Goal: Task Accomplishment & Management: Manage account settings

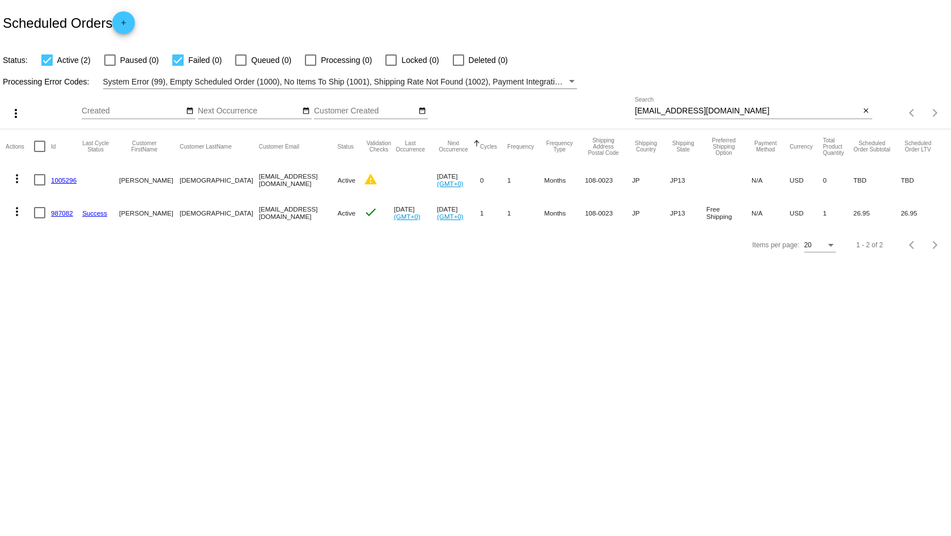
click at [15, 212] on mat-icon "more_vert" at bounding box center [17, 212] width 14 height 14
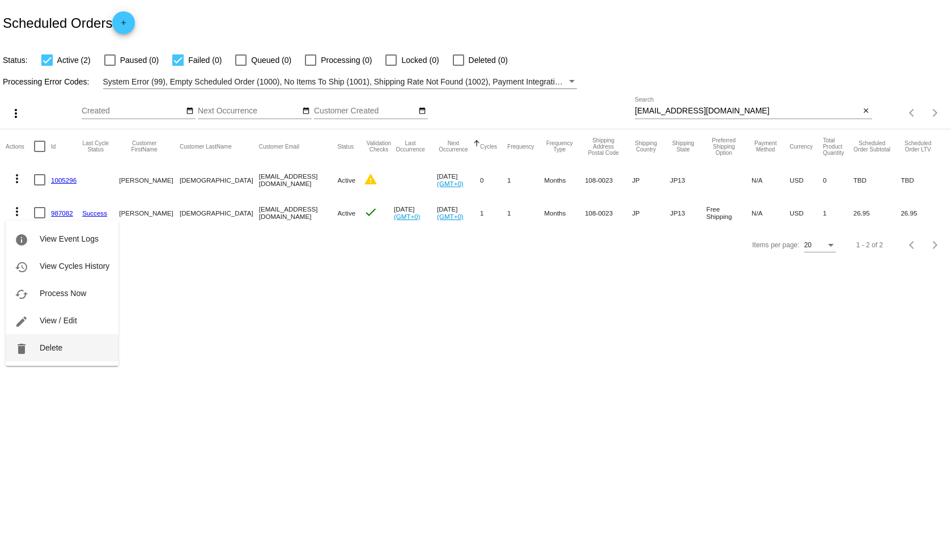
click at [64, 343] on button "delete Delete" at bounding box center [62, 347] width 113 height 27
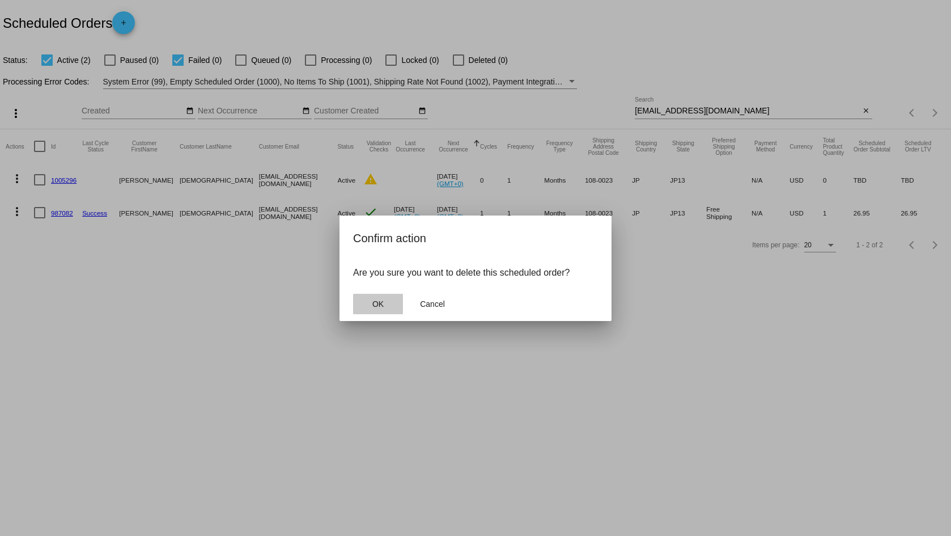
click at [377, 301] on span "OK" at bounding box center [377, 303] width 11 height 9
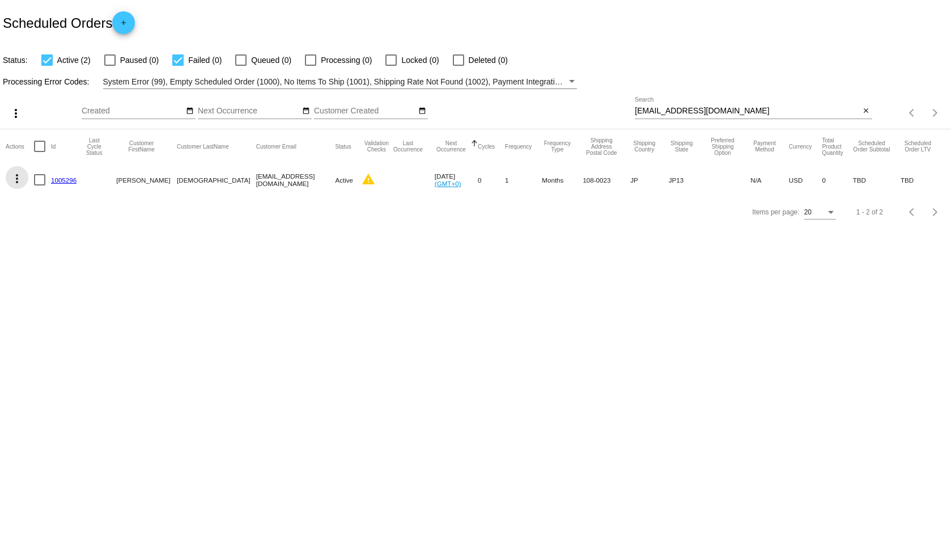
click at [17, 181] on mat-icon "more_vert" at bounding box center [17, 179] width 14 height 14
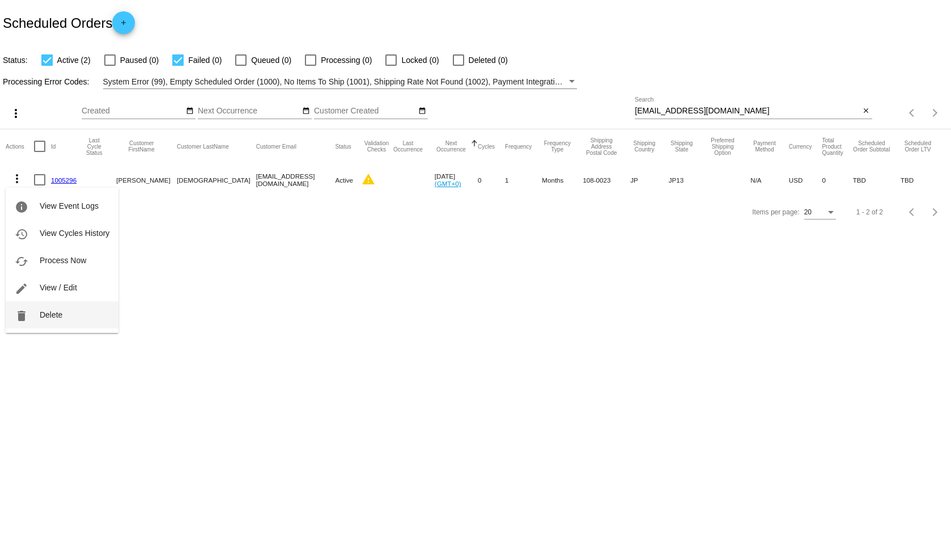
click at [70, 313] on button "delete Delete" at bounding box center [62, 314] width 113 height 27
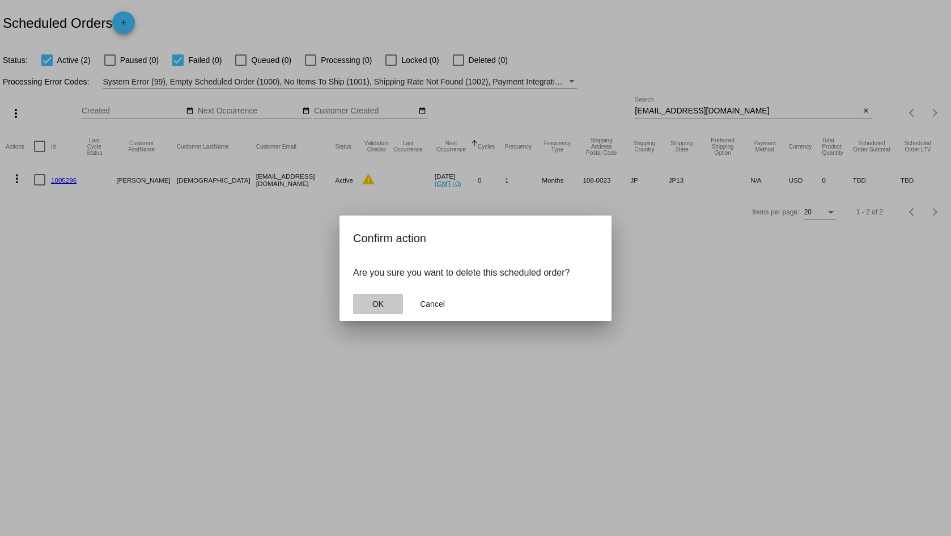
click at [379, 305] on span "OK" at bounding box center [377, 303] width 11 height 9
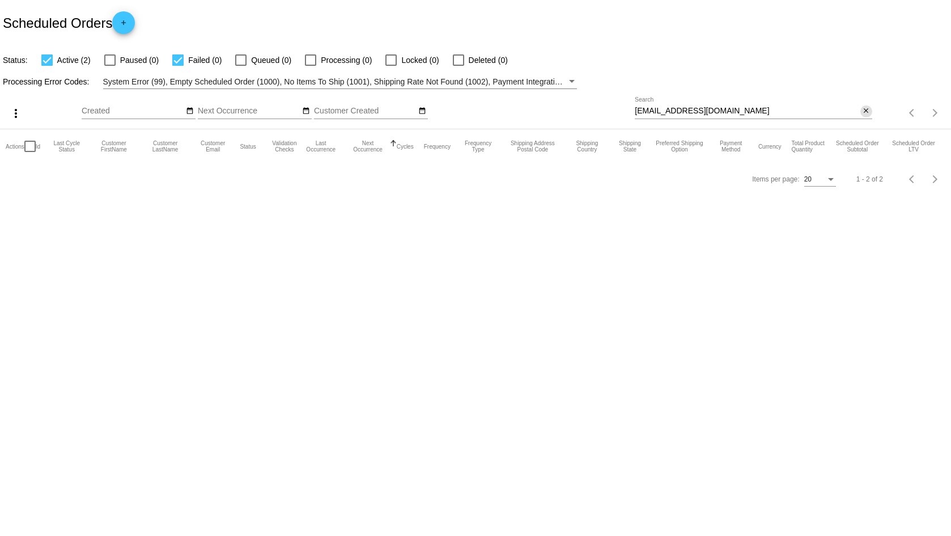
click at [869, 112] on mat-icon "close" at bounding box center [866, 111] width 8 height 9
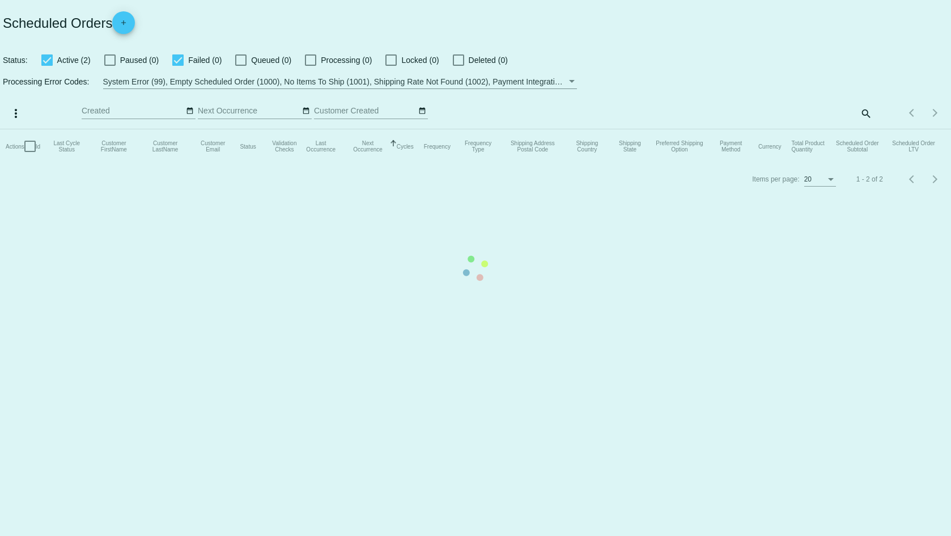
click at [386, 316] on body "Scheduled Orders add Status: Active (2) Paused (0) Failed (0) Queued (0) Proces…" at bounding box center [475, 268] width 951 height 536
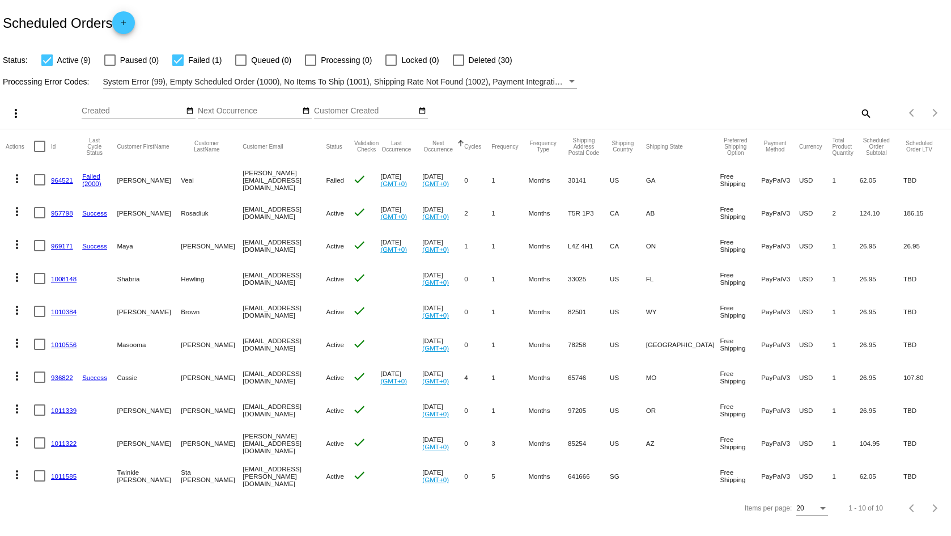
click at [179, 58] on div at bounding box center [177, 59] width 11 height 11
click at [178, 66] on input "Failed (1)" at bounding box center [177, 66] width 1 height 1
checkbox input "false"
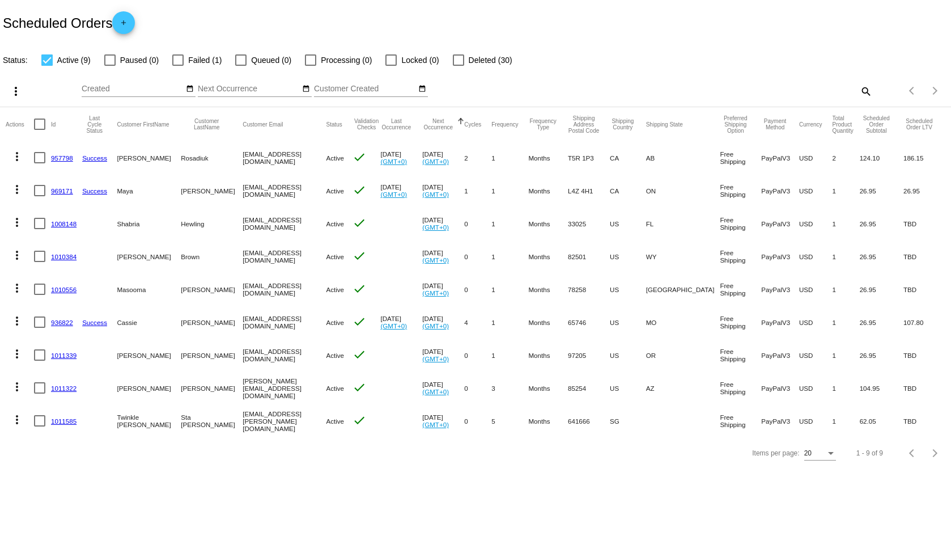
click at [845, 88] on div "search" at bounding box center [753, 91] width 237 height 18
click at [859, 91] on mat-icon "search" at bounding box center [866, 91] width 14 height 18
click at [815, 92] on input "Search" at bounding box center [753, 88] width 237 height 9
paste input "colleen23pink@gmail.com"
type input "colleen23pink@gmail.com"
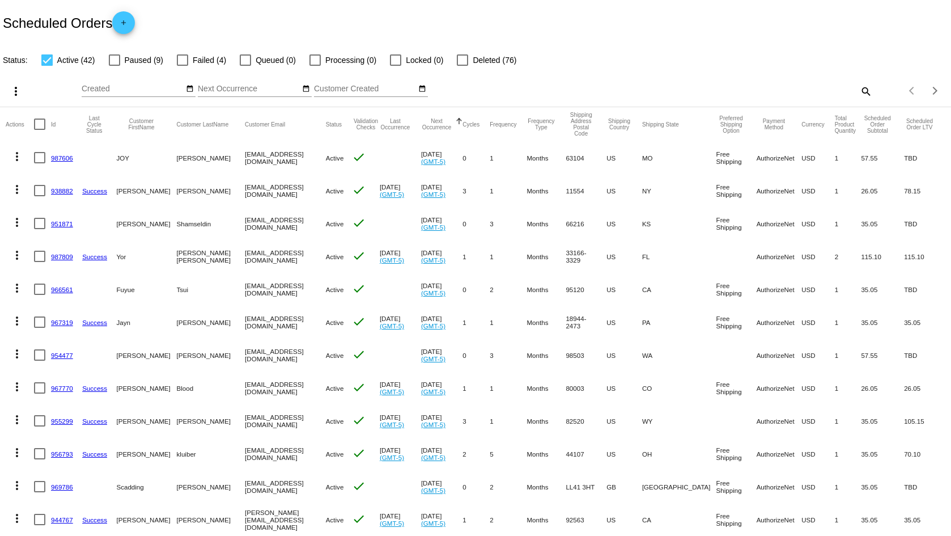
click at [844, 91] on div "search" at bounding box center [753, 91] width 237 height 18
click at [849, 91] on div "search" at bounding box center [753, 91] width 237 height 18
click at [859, 92] on mat-icon "search" at bounding box center [866, 91] width 14 height 18
click at [815, 96] on div at bounding box center [753, 96] width 237 height 1
click at [814, 91] on input "Search" at bounding box center [753, 88] width 237 height 9
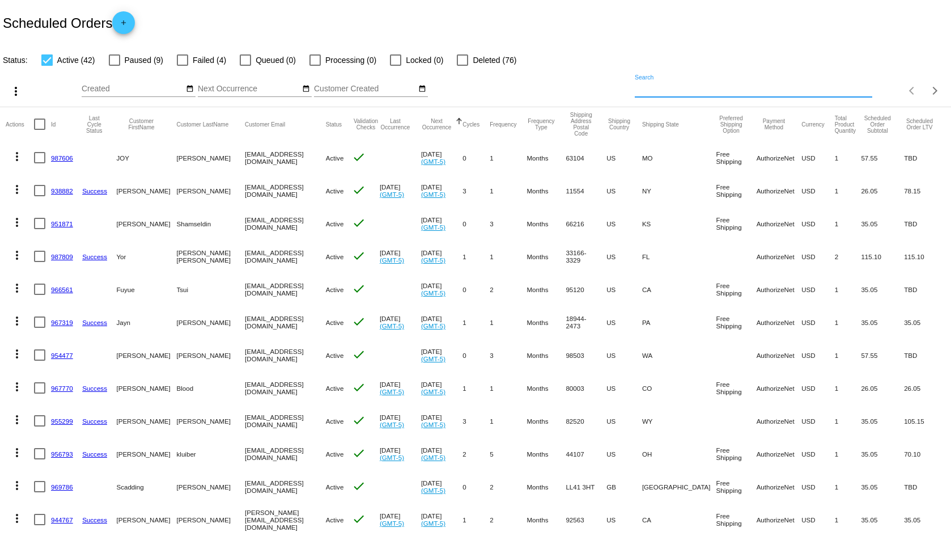
paste input "richardcoomber16@gmail.com"
type input "richardcoomber16@gmail.com"
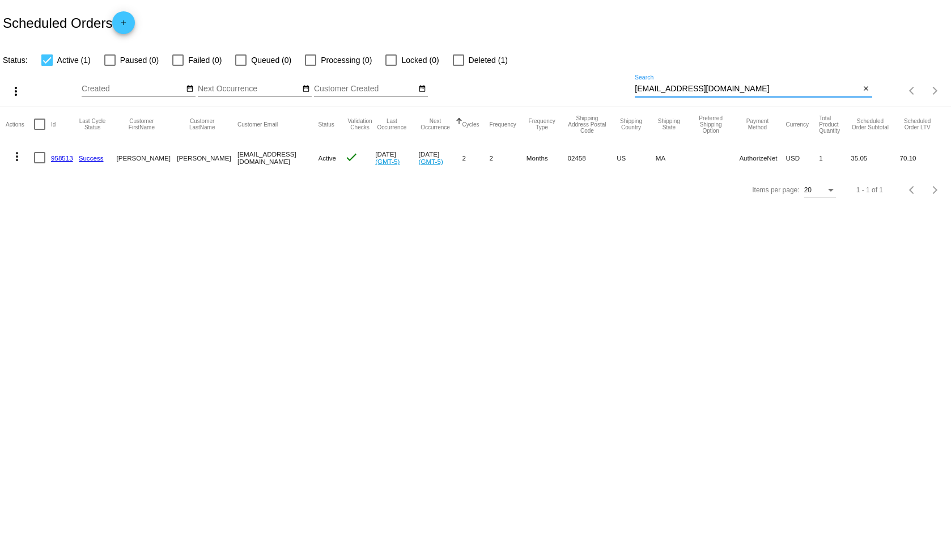
click at [60, 156] on link "958513" at bounding box center [62, 157] width 22 height 7
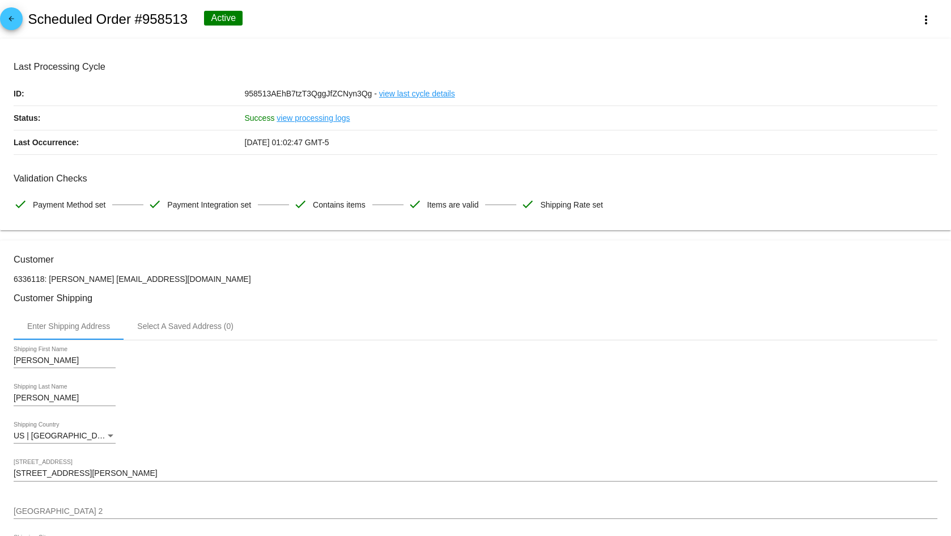
click at [296, 118] on link "view processing logs" at bounding box center [313, 118] width 73 height 24
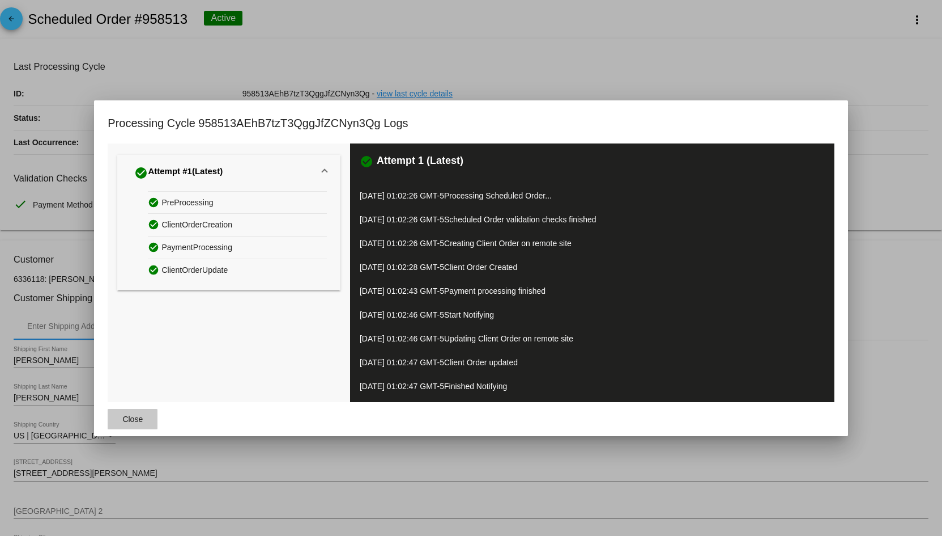
click at [129, 423] on span "Close" at bounding box center [132, 418] width 20 height 9
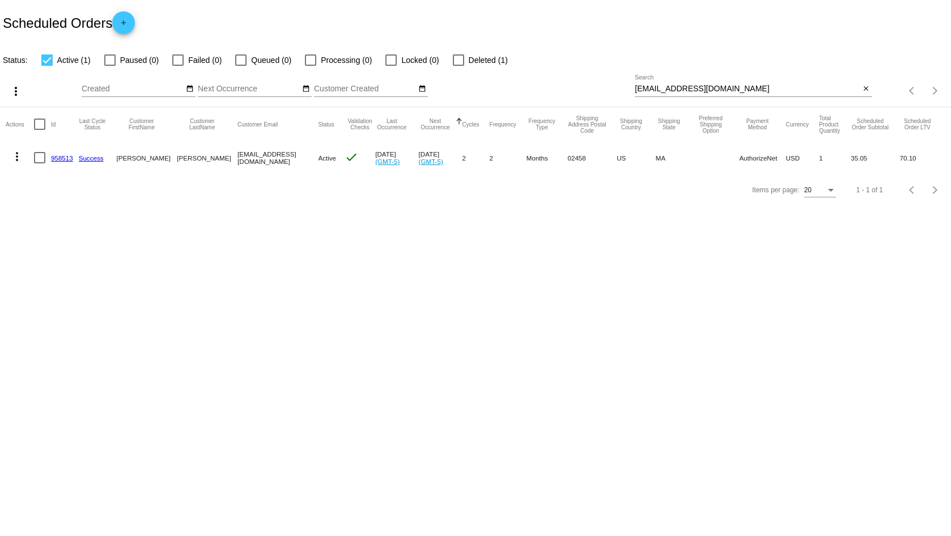
click at [749, 90] on input "richardcoomber16@gmail.com" at bounding box center [747, 88] width 225 height 9
paste input "elmaprago"
type input "[EMAIL_ADDRESS][DOMAIN_NAME]"
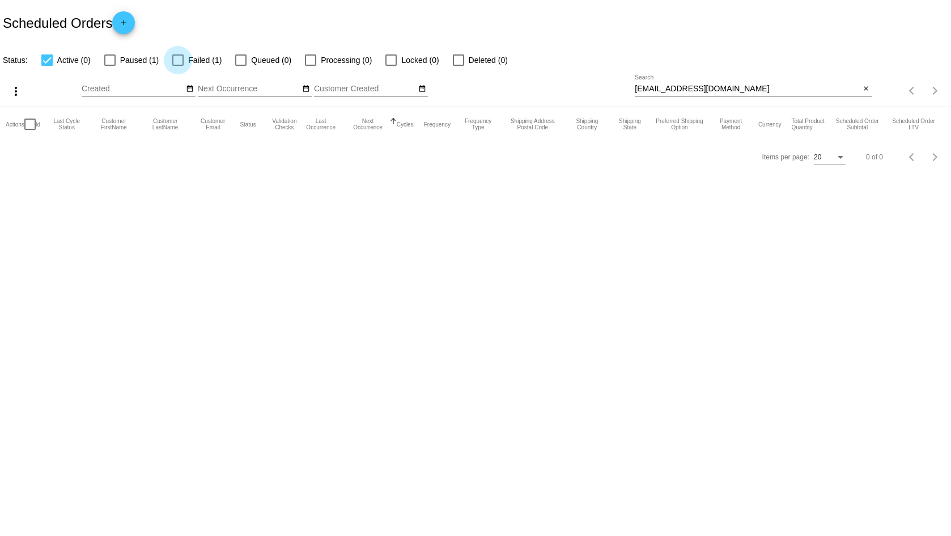
click at [180, 58] on div at bounding box center [177, 59] width 11 height 11
click at [178, 66] on input "Failed (1)" at bounding box center [177, 66] width 1 height 1
checkbox input "true"
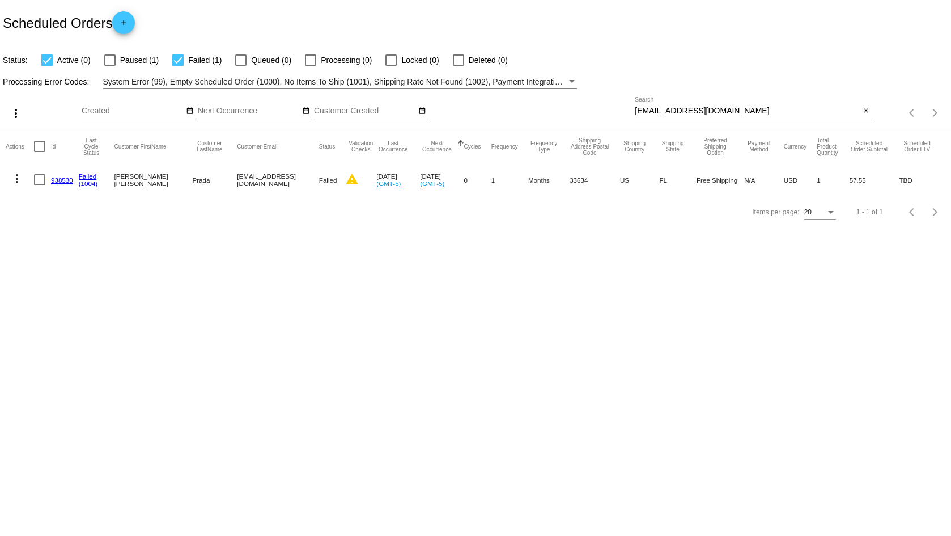
click at [39, 182] on div at bounding box center [39, 179] width 11 height 11
click at [39, 185] on input "checkbox" at bounding box center [39, 185] width 1 height 1
checkbox input "true"
click at [18, 181] on mat-icon "more_vert" at bounding box center [17, 179] width 14 height 14
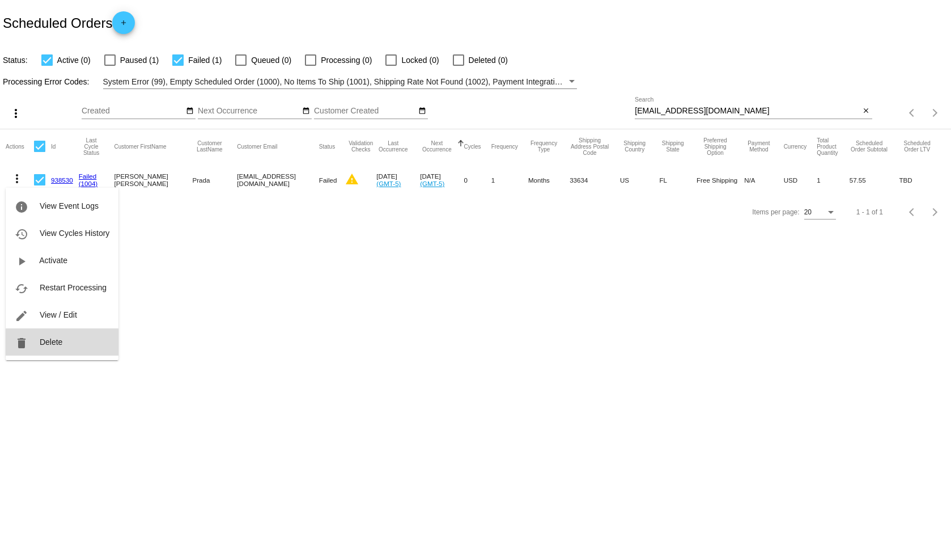
click at [69, 342] on button "delete Delete" at bounding box center [62, 341] width 113 height 27
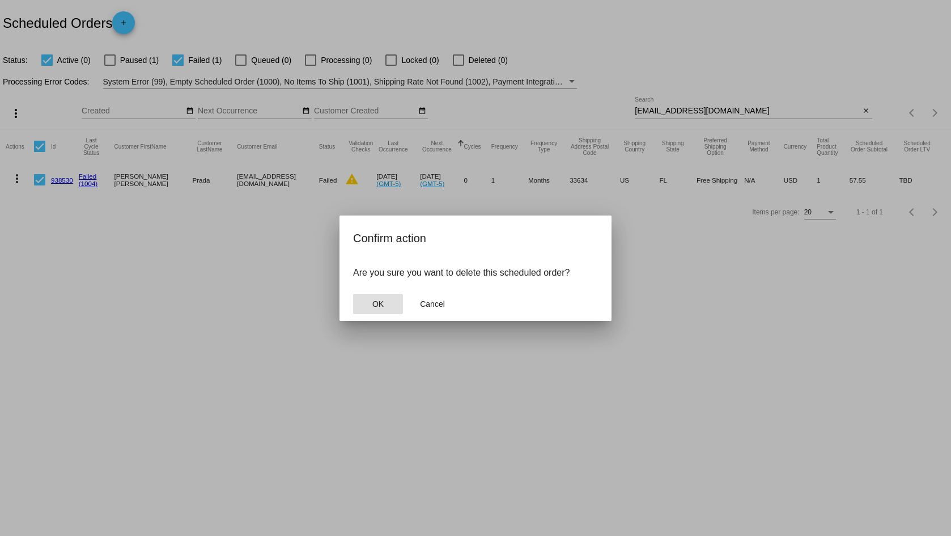
click at [380, 299] on span "OK" at bounding box center [377, 303] width 11 height 9
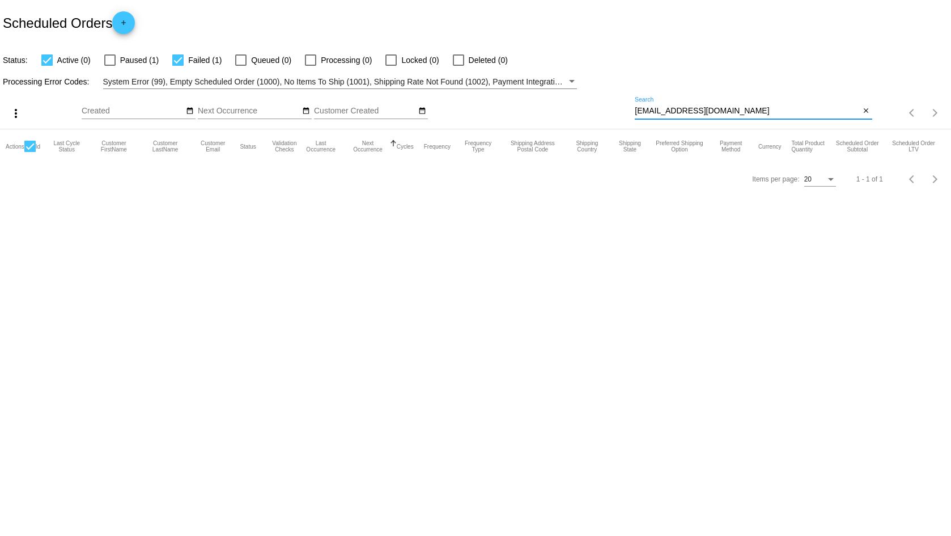
click at [711, 111] on input "[EMAIL_ADDRESS][DOMAIN_NAME]" at bounding box center [747, 111] width 225 height 9
paste input "rosiehboz"
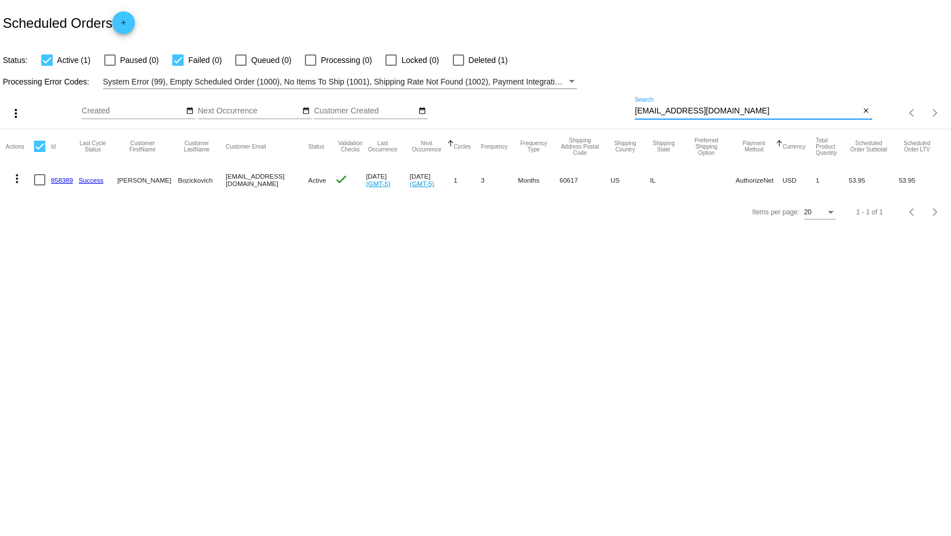
click at [769, 112] on input "rosiehboz@gmail.com" at bounding box center [747, 111] width 225 height 9
paste input "dannetteonline"
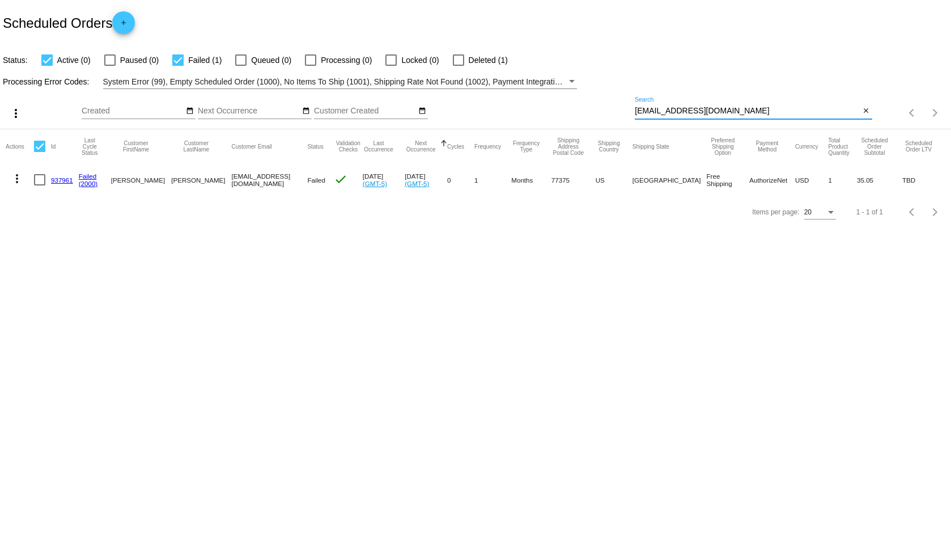
click at [16, 178] on mat-icon "more_vert" at bounding box center [17, 179] width 14 height 14
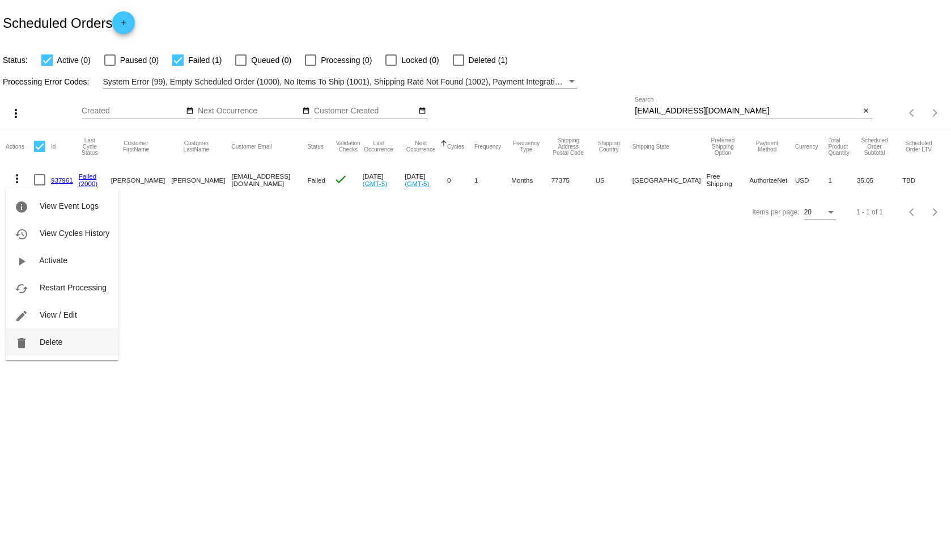
click at [56, 348] on button "delete Delete" at bounding box center [62, 341] width 113 height 27
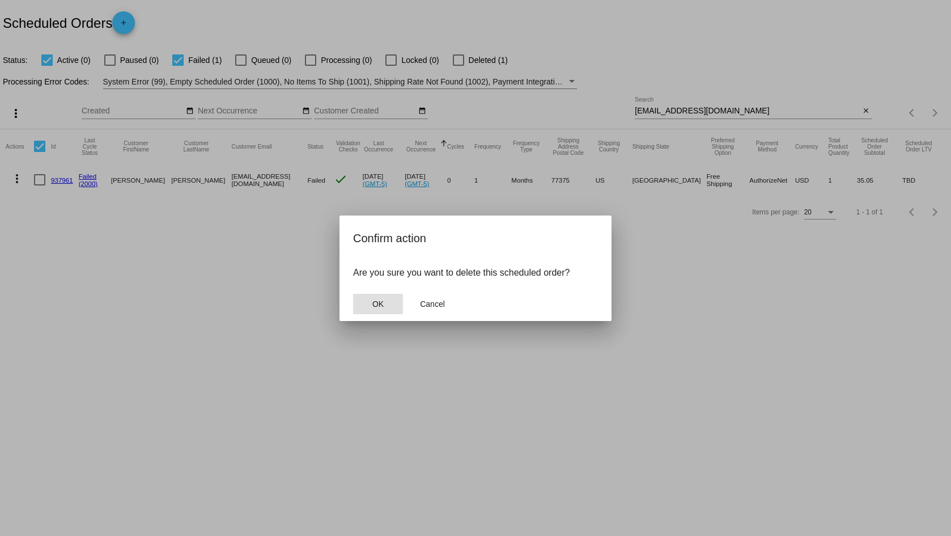
click at [377, 302] on span "OK" at bounding box center [377, 303] width 11 height 9
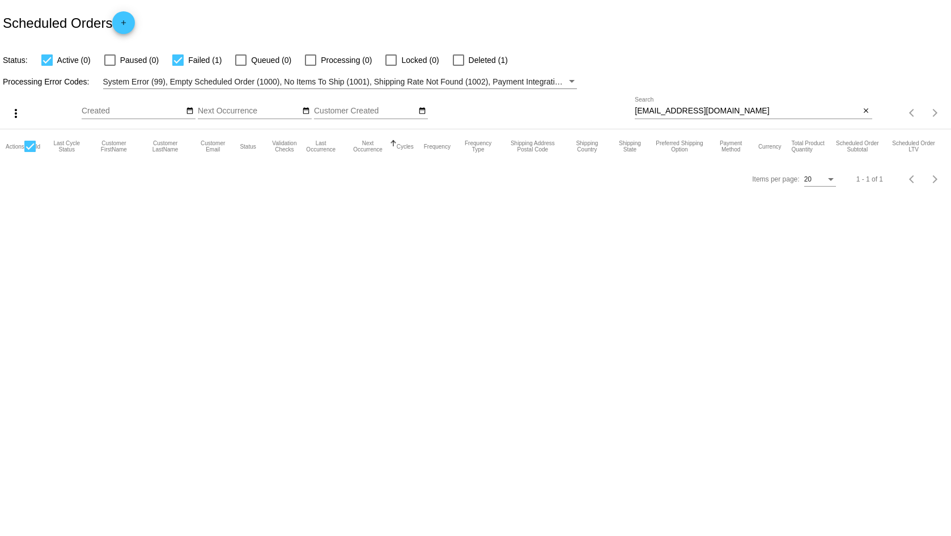
click at [734, 105] on div "dannetteonline@gmail.com Search" at bounding box center [747, 108] width 225 height 22
click at [734, 114] on input "dannetteonline@gmail.com" at bounding box center [747, 111] width 225 height 9
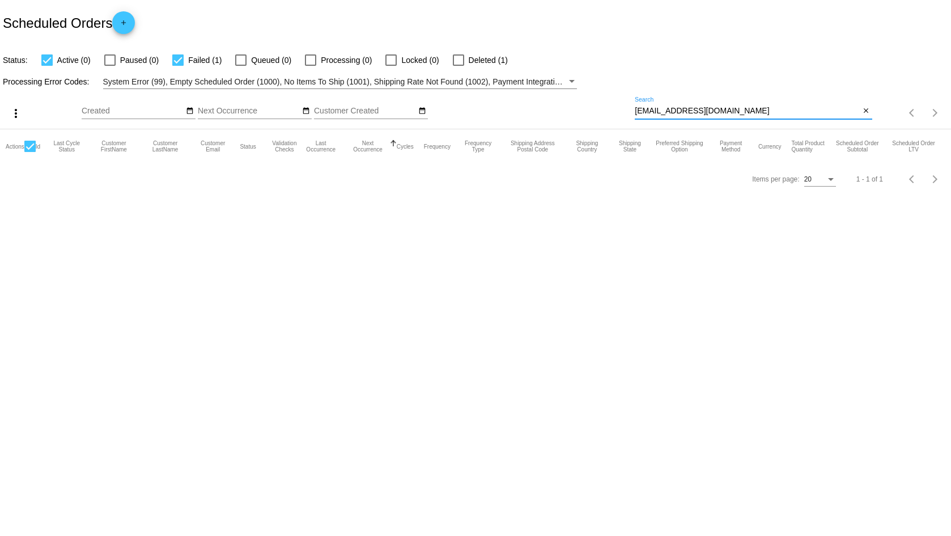
click at [734, 114] on input "dannetteonline@gmail.com" at bounding box center [747, 111] width 225 height 9
paste input "toose5@msn"
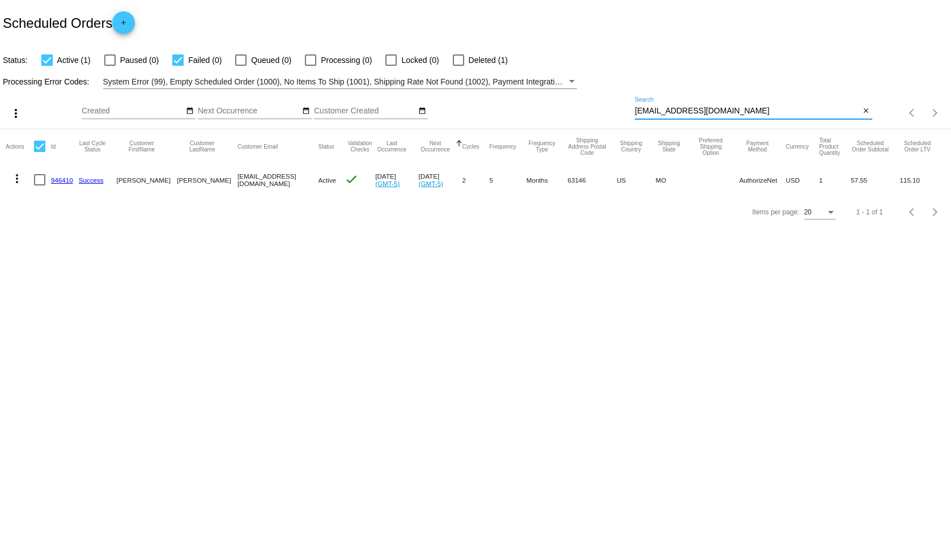
click at [772, 114] on input "toose5@msn.com" at bounding box center [747, 111] width 225 height 9
paste input "colleen23pink@gmail"
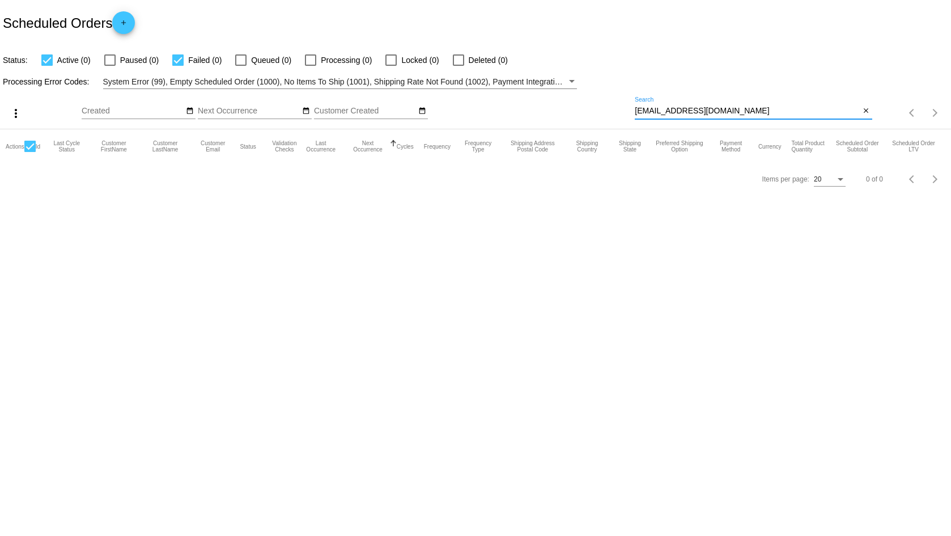
click at [708, 111] on input "colleen23pink@gmail.com" at bounding box center [747, 111] width 225 height 9
paste input "bhanusri@netscape.net"
type input "bhanusri@netscape.net"
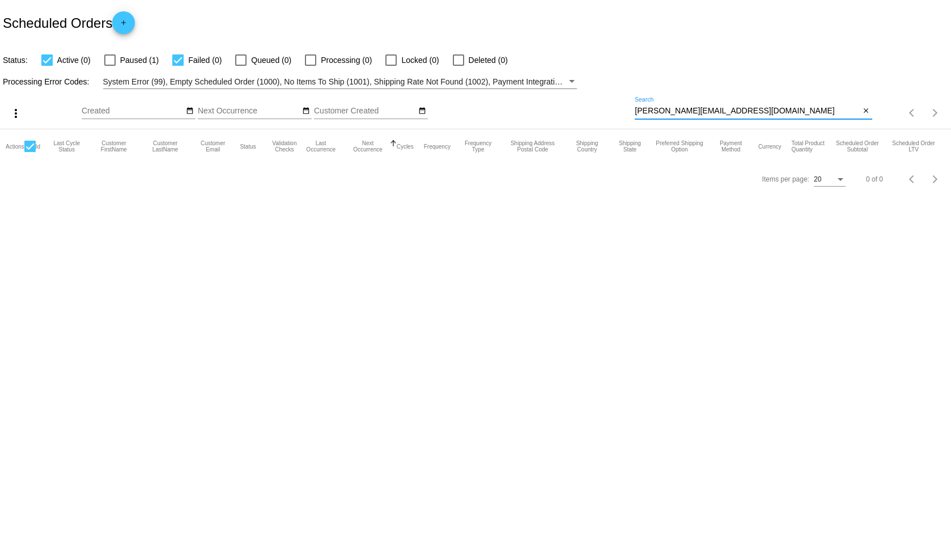
click at [114, 58] on div at bounding box center [109, 59] width 11 height 11
click at [110, 66] on input "Paused (1)" at bounding box center [109, 66] width 1 height 1
checkbox input "true"
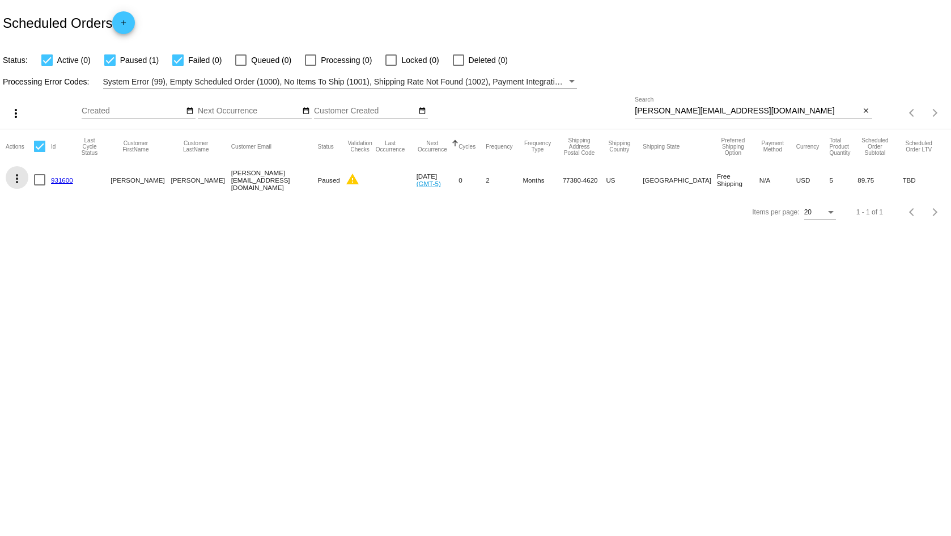
click at [15, 176] on mat-icon "more_vert" at bounding box center [17, 179] width 14 height 14
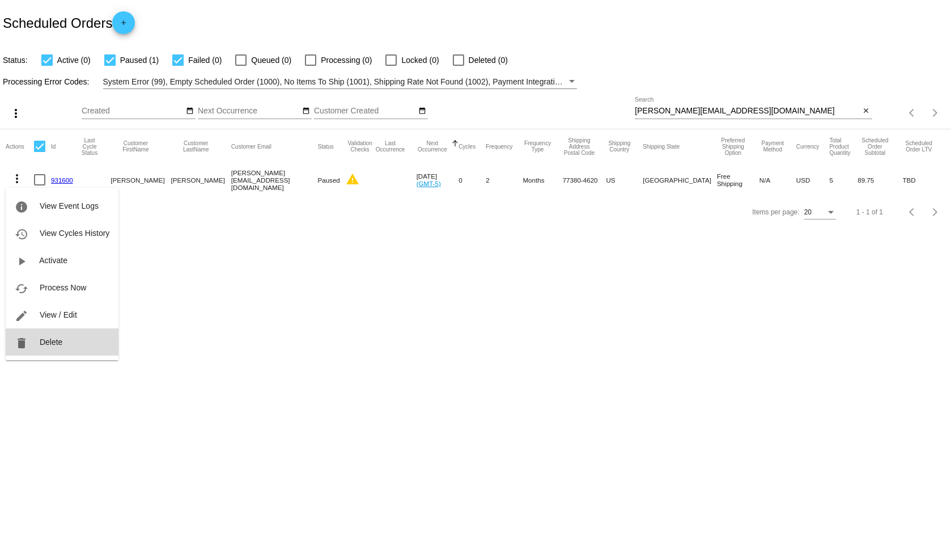
click at [71, 335] on button "delete Delete" at bounding box center [62, 341] width 113 height 27
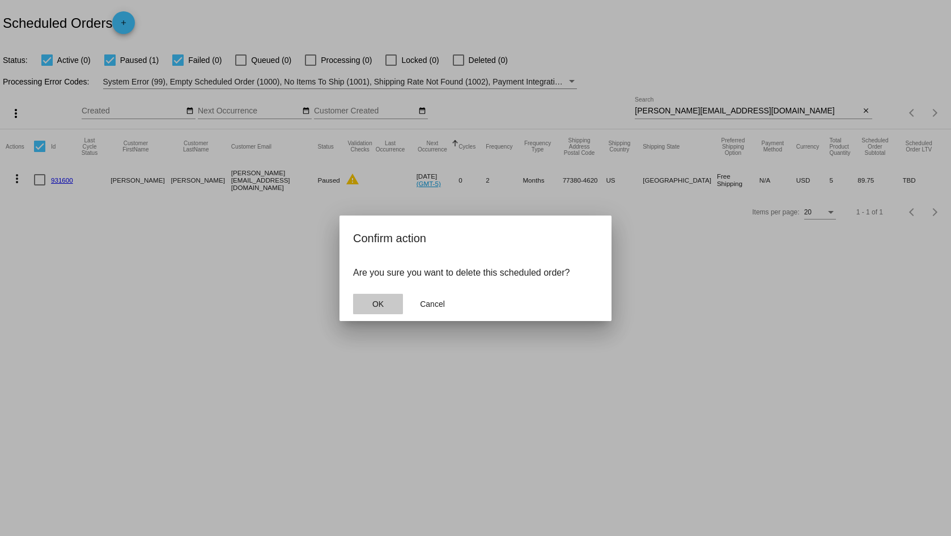
drag, startPoint x: 377, startPoint y: 301, endPoint x: 492, endPoint y: 10, distance: 312.6
click at [377, 301] on span "OK" at bounding box center [377, 303] width 11 height 9
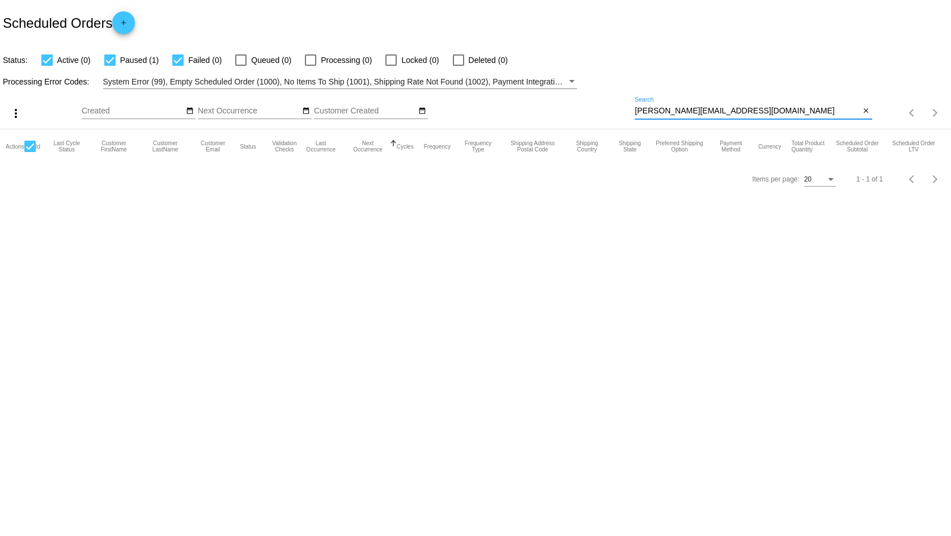
click at [802, 107] on input "bhanusri@netscape.net" at bounding box center [747, 111] width 225 height 9
paste input "delaneyirish@live.com"
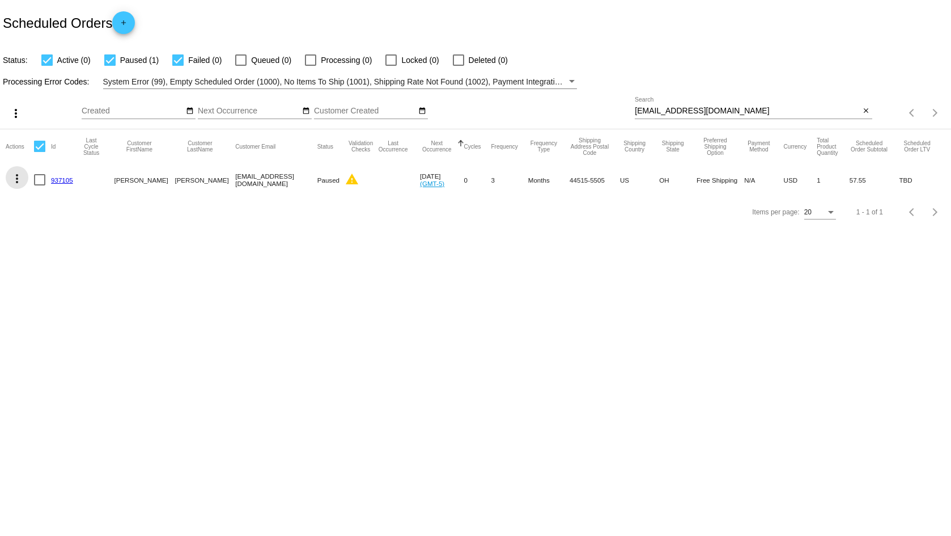
click at [20, 179] on mat-icon "more_vert" at bounding box center [17, 179] width 14 height 14
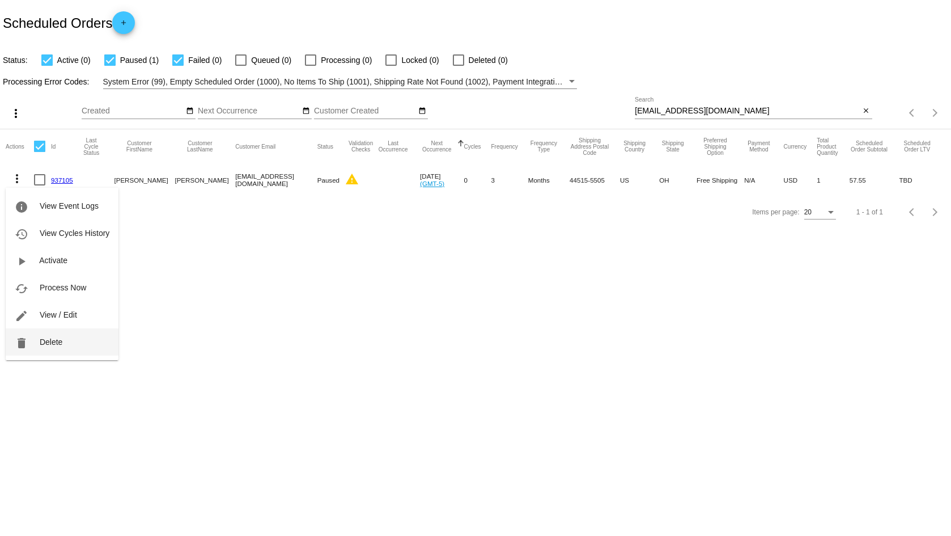
click at [67, 343] on button "delete Delete" at bounding box center [62, 341] width 113 height 27
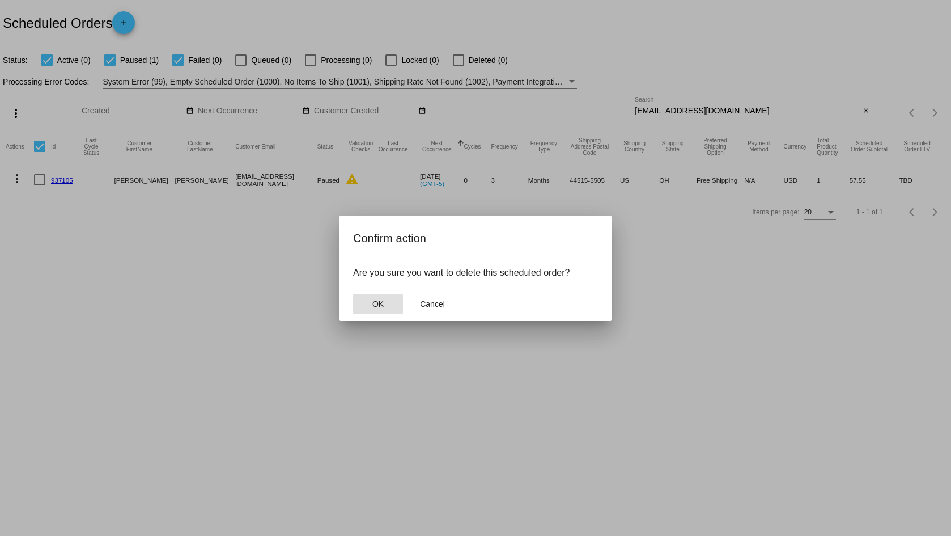
drag, startPoint x: 371, startPoint y: 302, endPoint x: 394, endPoint y: 269, distance: 41.0
click at [371, 302] on button "OK" at bounding box center [378, 304] width 50 height 20
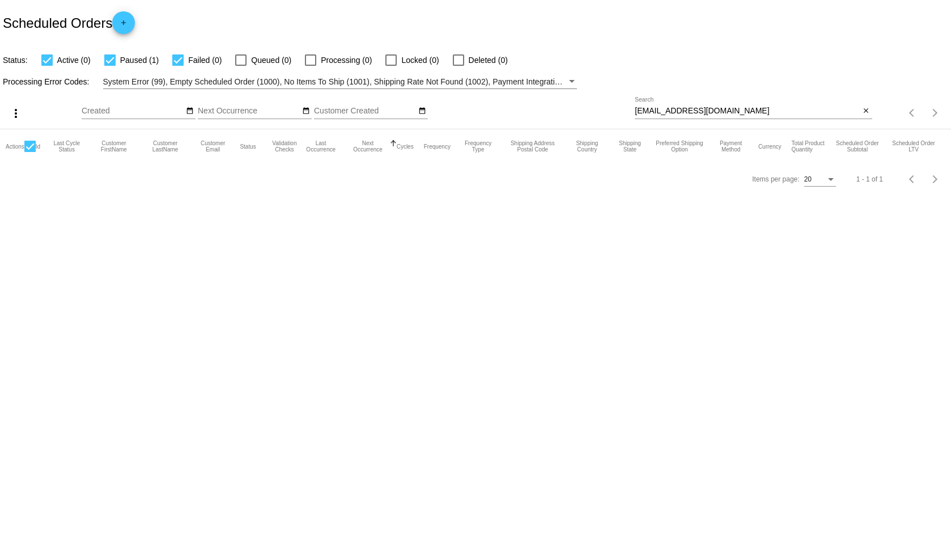
click at [802, 117] on div "bdelaneyirish@live.com Search" at bounding box center [747, 108] width 225 height 22
click at [801, 109] on input "bdelaneyirish@live.com" at bounding box center [747, 111] width 225 height 9
paste input "shop@justtouch"
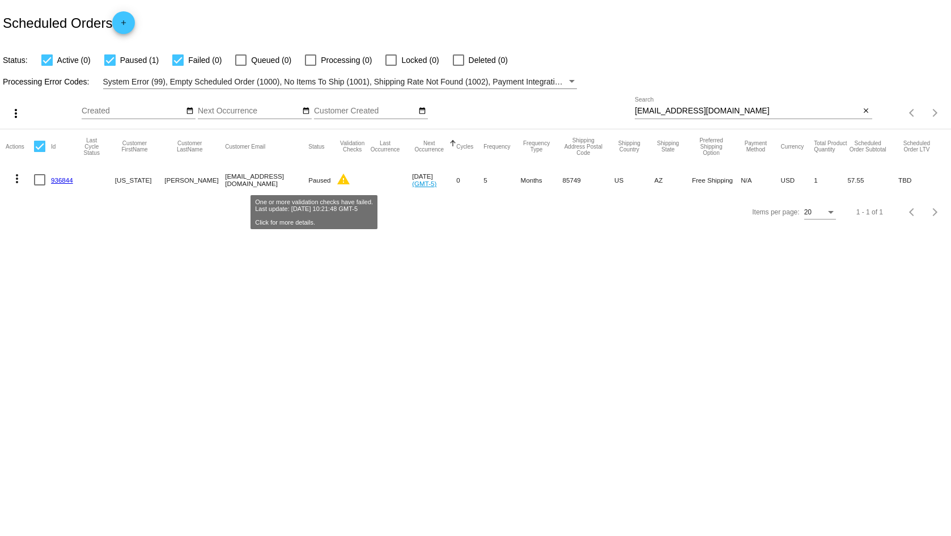
click at [337, 181] on mat-icon "warning" at bounding box center [344, 179] width 14 height 14
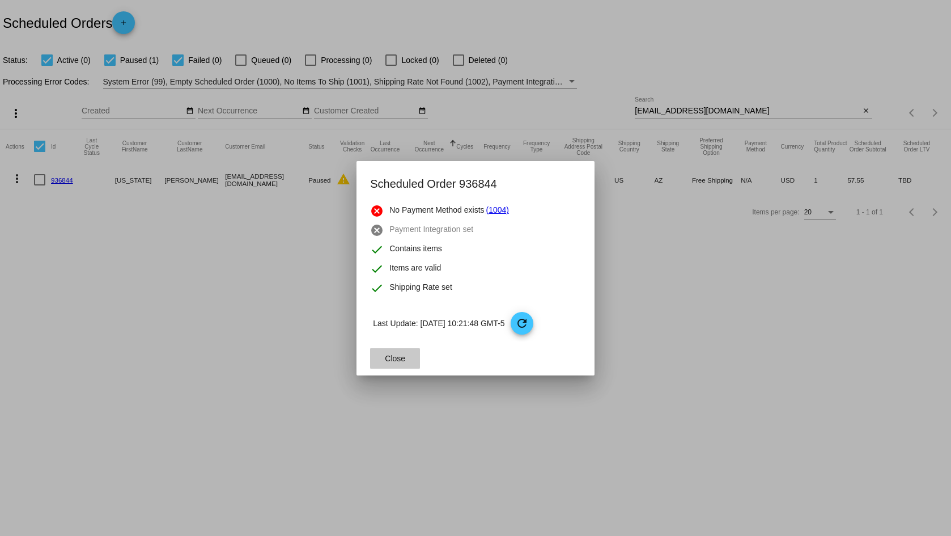
click at [398, 361] on span "Close" at bounding box center [395, 358] width 20 height 9
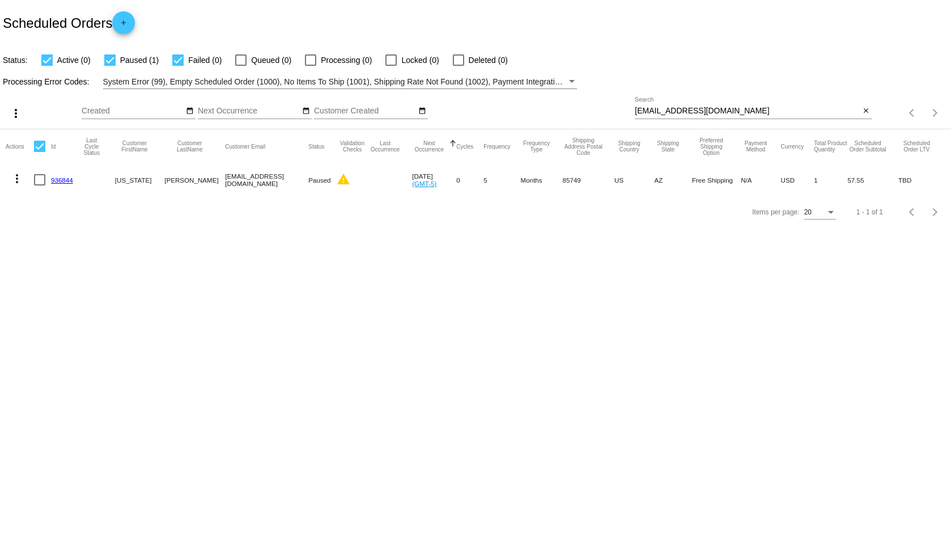
click at [14, 177] on mat-icon "more_vert" at bounding box center [17, 179] width 14 height 14
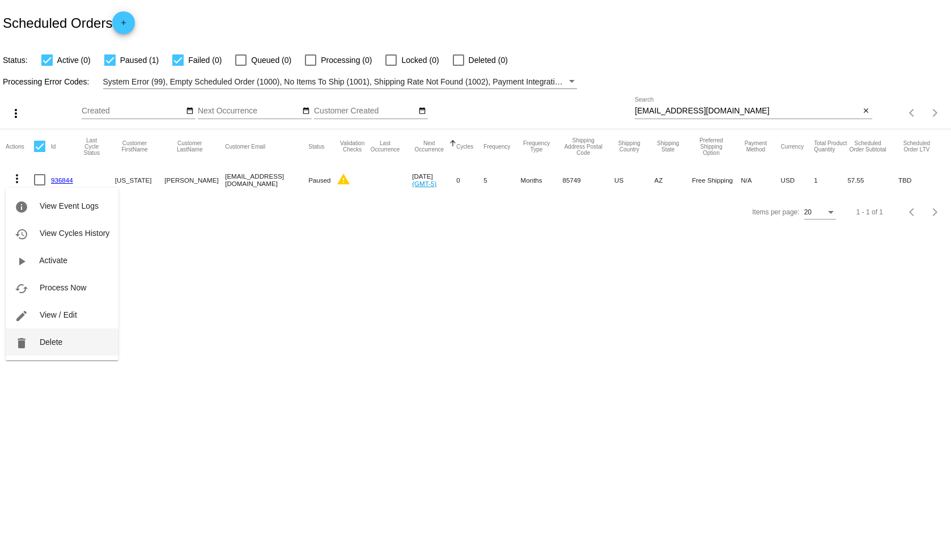
click at [80, 339] on button "delete Delete" at bounding box center [62, 341] width 113 height 27
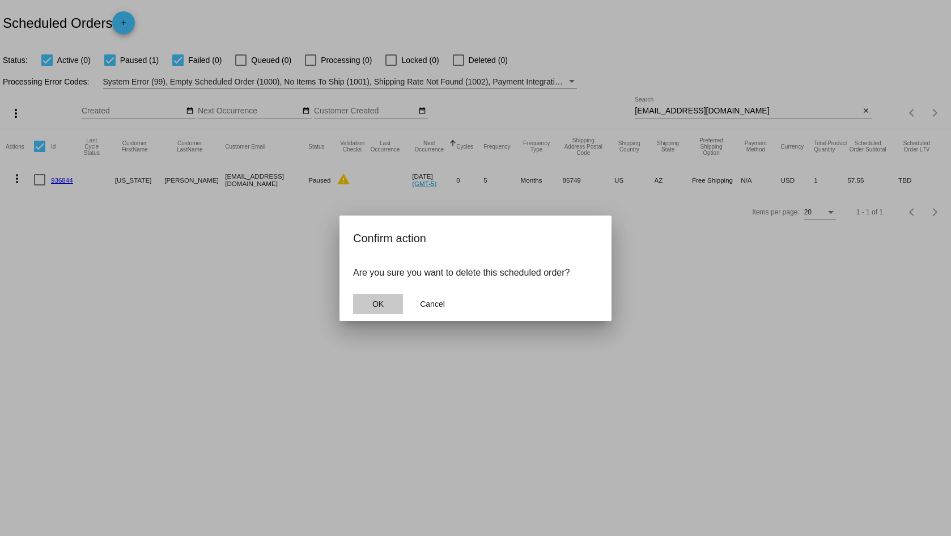
drag, startPoint x: 372, startPoint y: 295, endPoint x: 477, endPoint y: 141, distance: 186.9
click at [375, 297] on button "OK" at bounding box center [378, 304] width 50 height 20
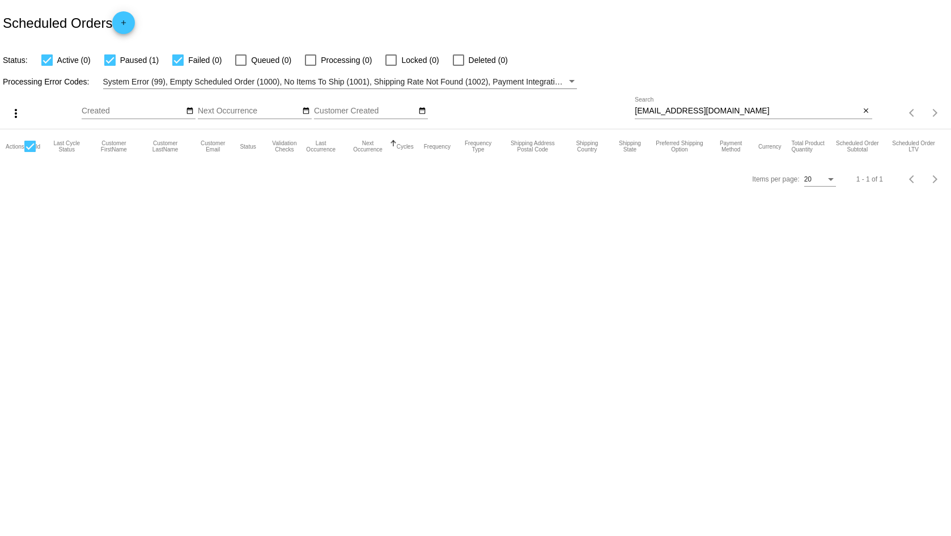
click at [808, 111] on input "shop@justtouch.com" at bounding box center [747, 111] width 225 height 9
paste input "Kellyblood@ymail"
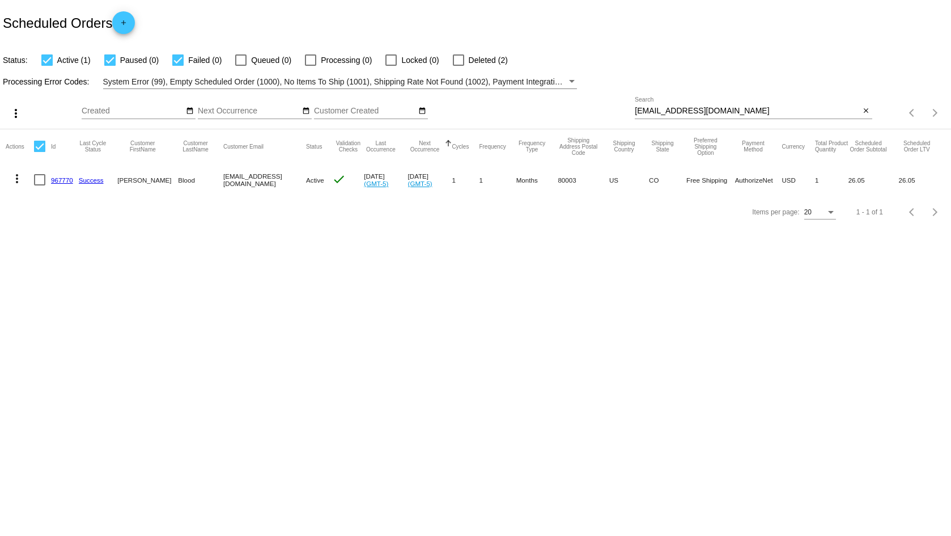
click at [171, 349] on body "Scheduled Orders add Status: Active (1) Paused (0) Failed (0) Queued (0) Proces…" at bounding box center [475, 268] width 951 height 536
click at [801, 112] on input "[EMAIL_ADDRESS][DOMAIN_NAME]" at bounding box center [747, 111] width 225 height 9
paste input "gravely.steve@g"
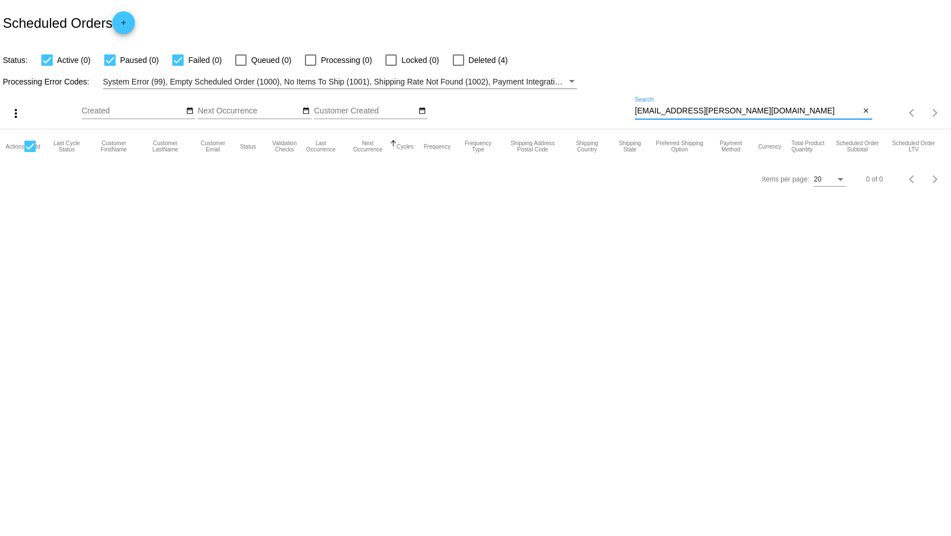
click at [781, 108] on input "gravely.steve@gmail.com" at bounding box center [747, 111] width 225 height 9
click at [786, 111] on input "gravely.steve@gmail.com" at bounding box center [747, 111] width 225 height 9
paste input "jenshannon93@yahoo"
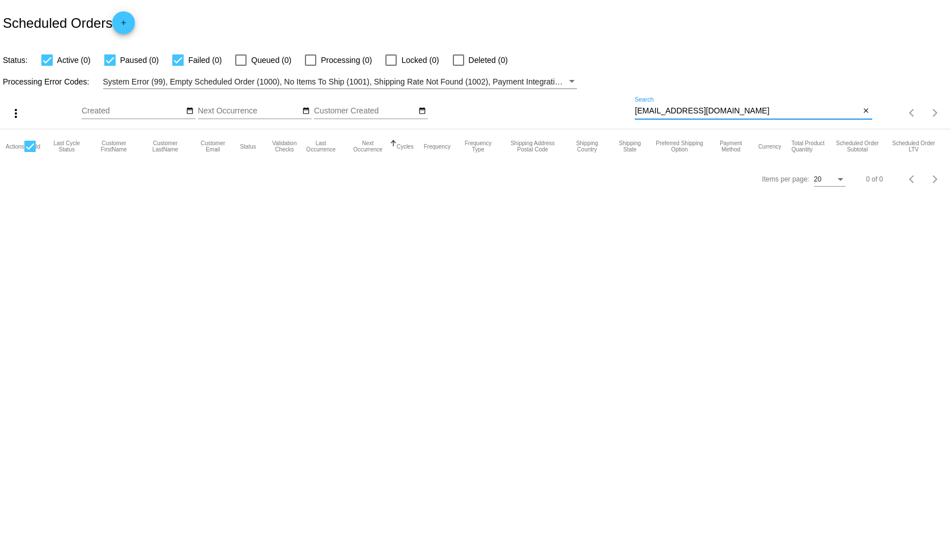
drag, startPoint x: 744, startPoint y: 115, endPoint x: 583, endPoint y: 108, distance: 161.7
click at [583, 108] on div "more_vert Aug Jan Feb Mar Apr 1" at bounding box center [475, 109] width 951 height 40
click at [800, 105] on div "jenshannon93@yahoo.com Search" at bounding box center [747, 108] width 225 height 22
click at [791, 112] on input "jenshannon93@yahoo.com" at bounding box center [747, 111] width 225 height 9
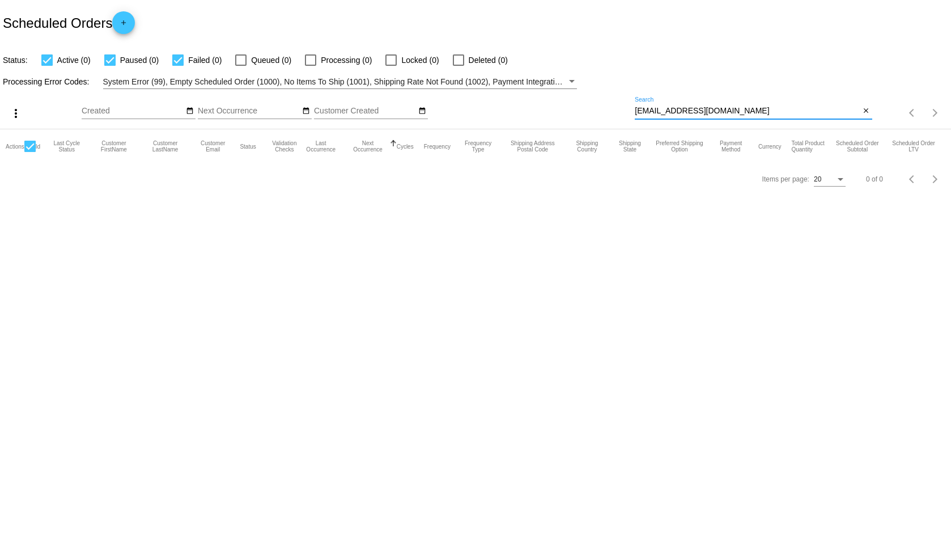
click at [791, 112] on input "jenshannon93@yahoo.com" at bounding box center [747, 111] width 225 height 9
paste input "rry_cornett"
type input "[EMAIL_ADDRESS][DOMAIN_NAME]"
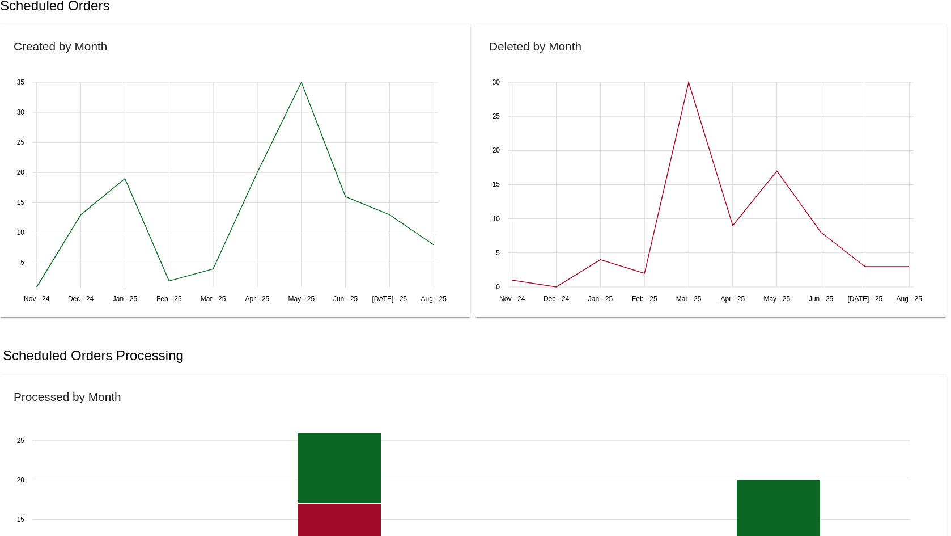
scroll to position [397, 0]
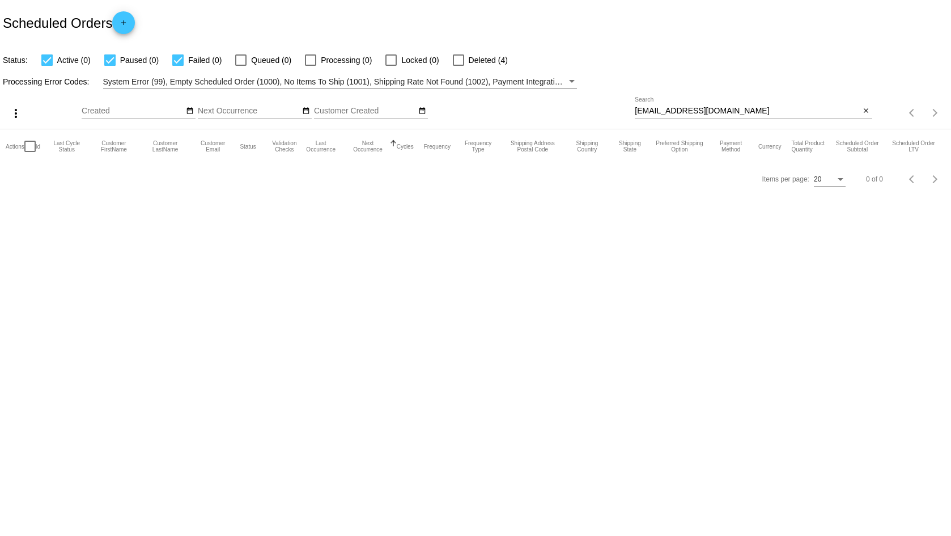
click at [860, 111] on div "[EMAIL_ADDRESS][DOMAIN_NAME] Search close" at bounding box center [753, 108] width 237 height 22
click at [181, 58] on div at bounding box center [177, 59] width 11 height 11
click at [178, 66] on input "Failed (0)" at bounding box center [177, 66] width 1 height 1
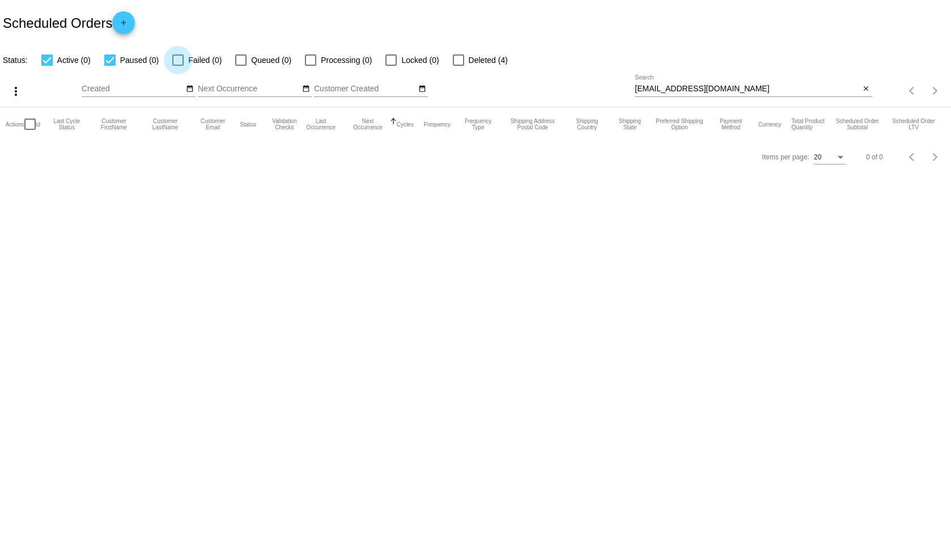
click at [177, 59] on div at bounding box center [177, 59] width 11 height 11
click at [177, 66] on input "Failed (0)" at bounding box center [177, 66] width 1 height 1
checkbox input "true"
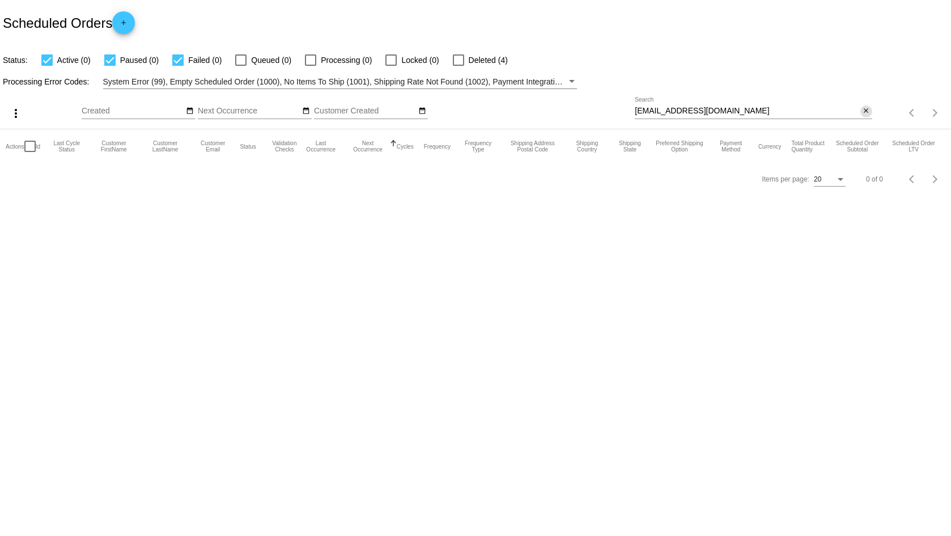
click at [868, 110] on mat-icon "close" at bounding box center [866, 111] width 8 height 9
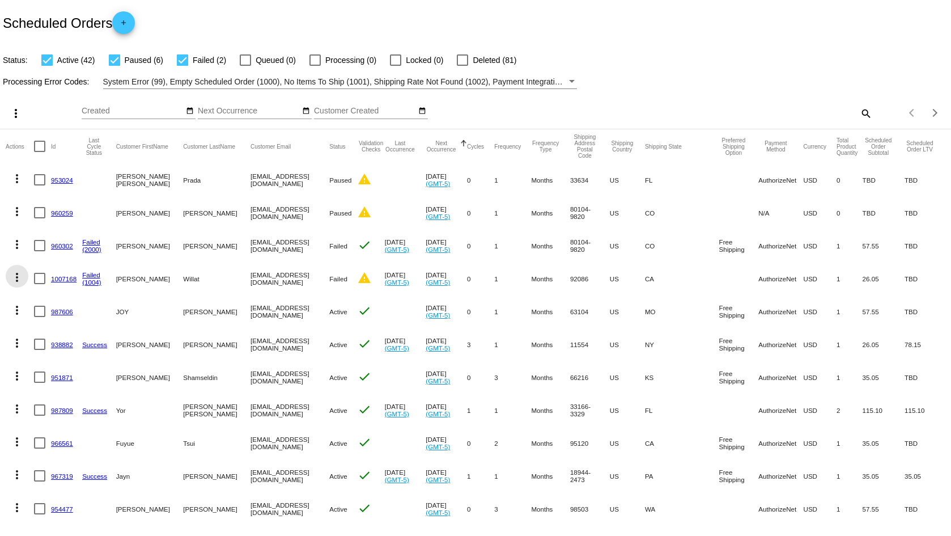
click at [16, 276] on mat-icon "more_vert" at bounding box center [17, 277] width 14 height 14
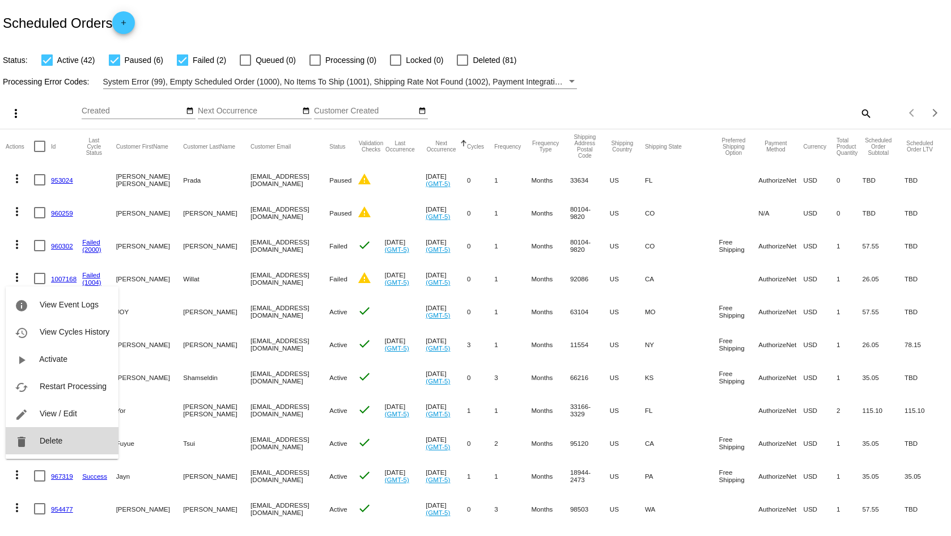
click at [57, 440] on span "Delete" at bounding box center [51, 440] width 23 height 9
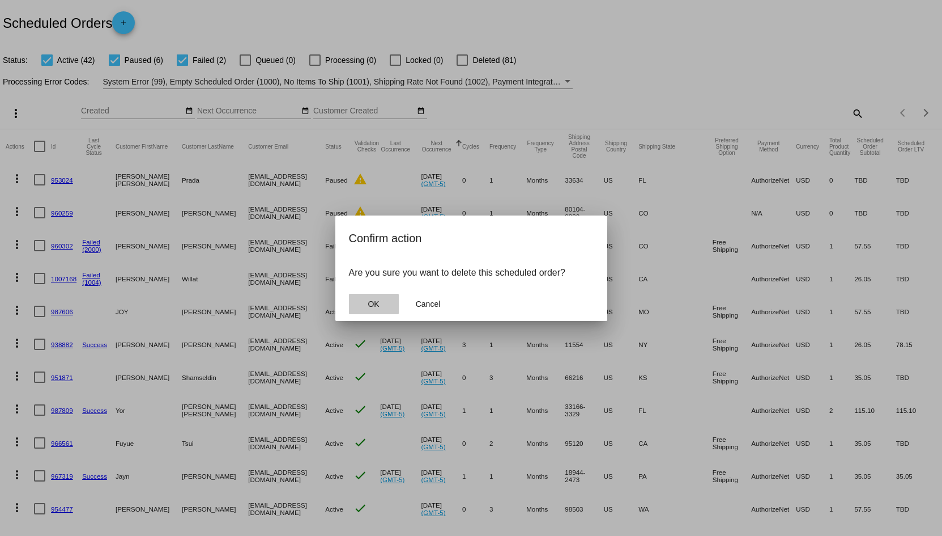
click at [363, 307] on button "OK" at bounding box center [374, 304] width 50 height 20
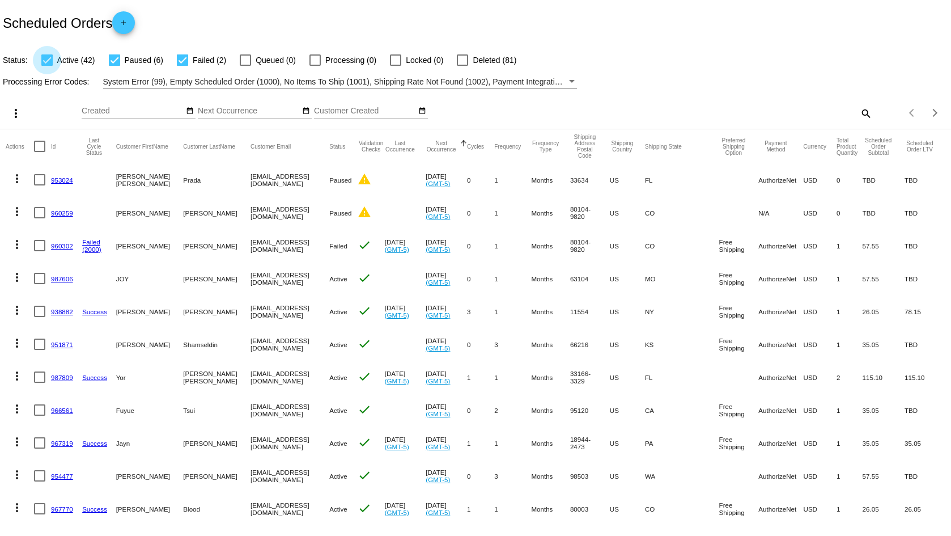
click at [45, 58] on div at bounding box center [46, 59] width 11 height 11
click at [46, 66] on input "Active (42)" at bounding box center [46, 66] width 1 height 1
checkbox input "false"
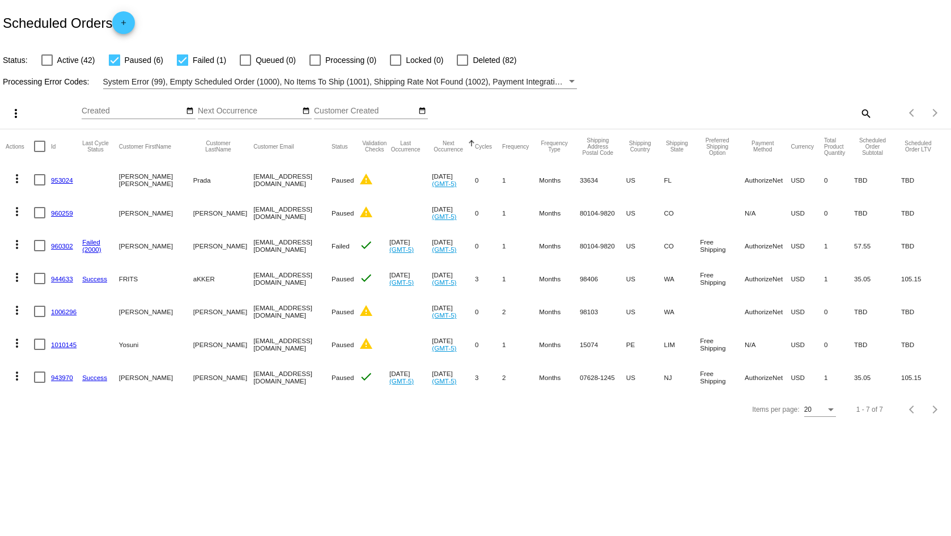
drag, startPoint x: 282, startPoint y: 279, endPoint x: 216, endPoint y: 279, distance: 65.2
click at [253, 279] on mat-cell "[EMAIL_ADDRESS][DOMAIN_NAME]" at bounding box center [292, 278] width 78 height 33
copy mat-cell "[EMAIL_ADDRESS][DOMAIN_NAME]"
click at [332, 275] on span "Paused" at bounding box center [343, 278] width 22 height 7
click at [253, 344] on mat-cell "[EMAIL_ADDRESS][DOMAIN_NAME]" at bounding box center [292, 344] width 78 height 33
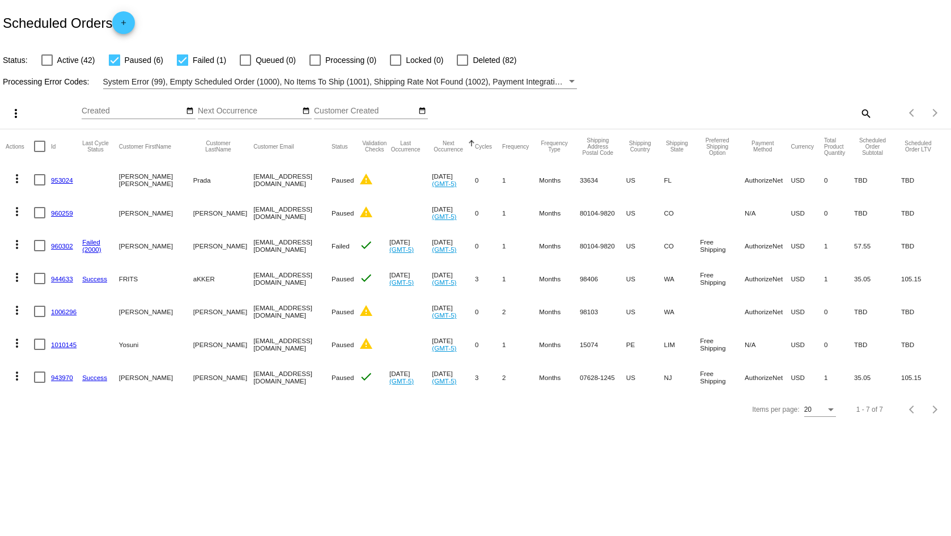
drag, startPoint x: 296, startPoint y: 342, endPoint x: 352, endPoint y: 319, distance: 61.0
click at [253, 342] on mat-cell "[EMAIL_ADDRESS][DOMAIN_NAME]" at bounding box center [292, 344] width 78 height 33
